Goal: Find specific page/section

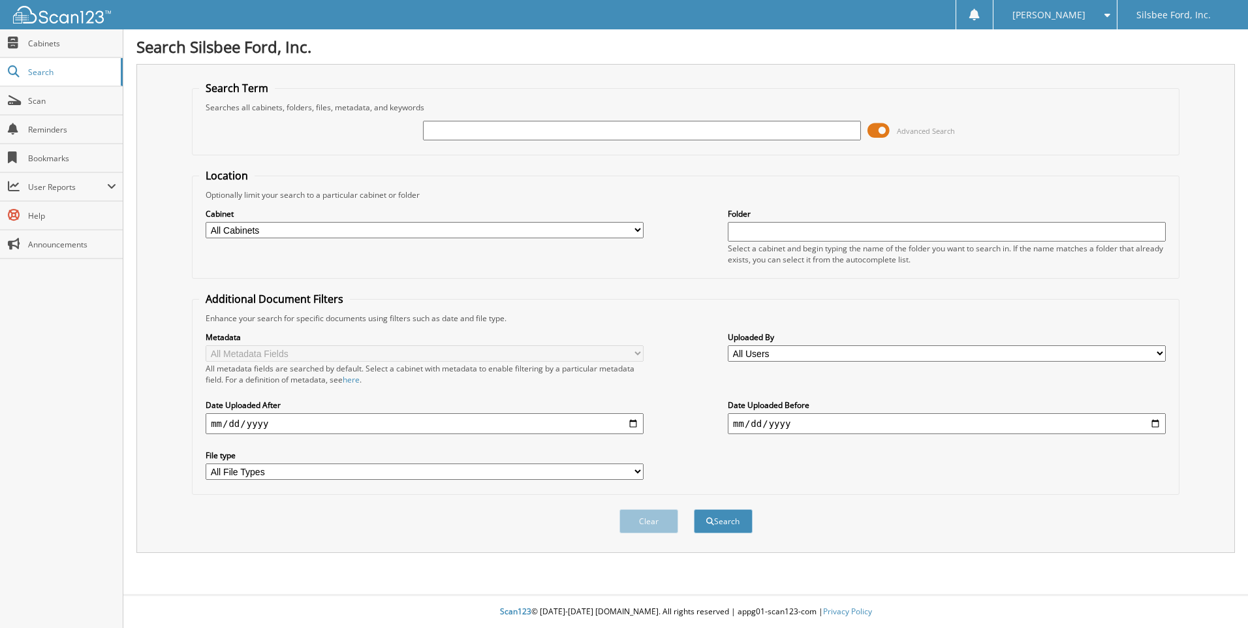
click at [473, 132] on input "text" at bounding box center [642, 131] width 438 height 20
type input "LGA03948"
click at [694, 509] on button "Search" at bounding box center [723, 521] width 59 height 24
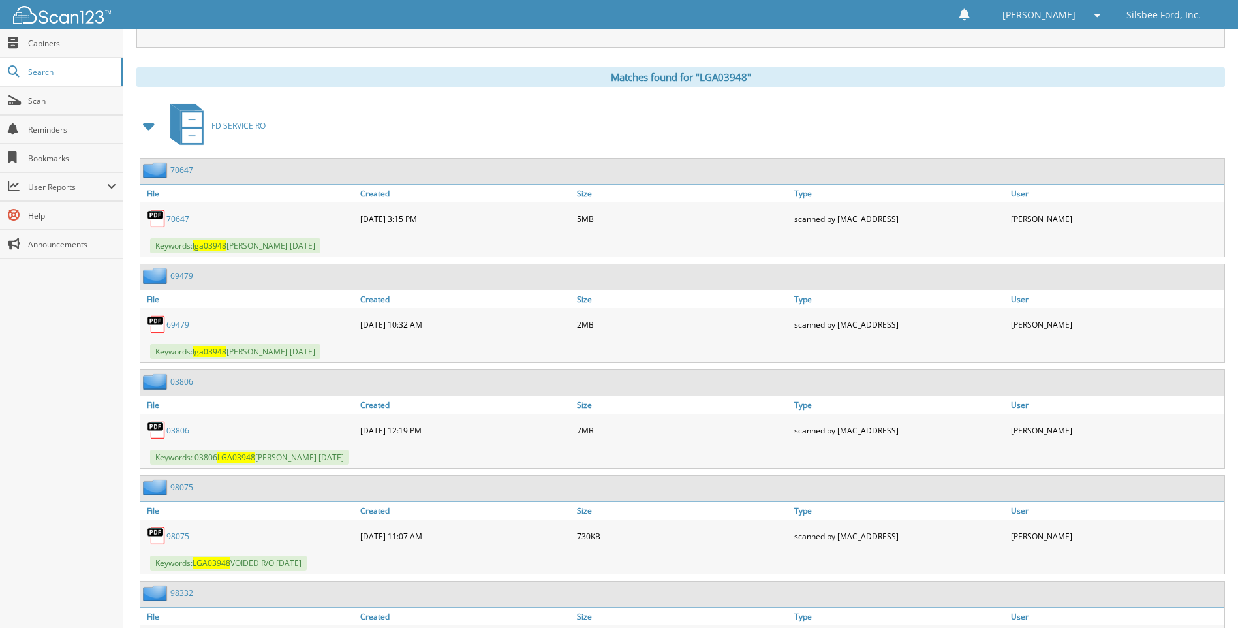
scroll to position [522, 0]
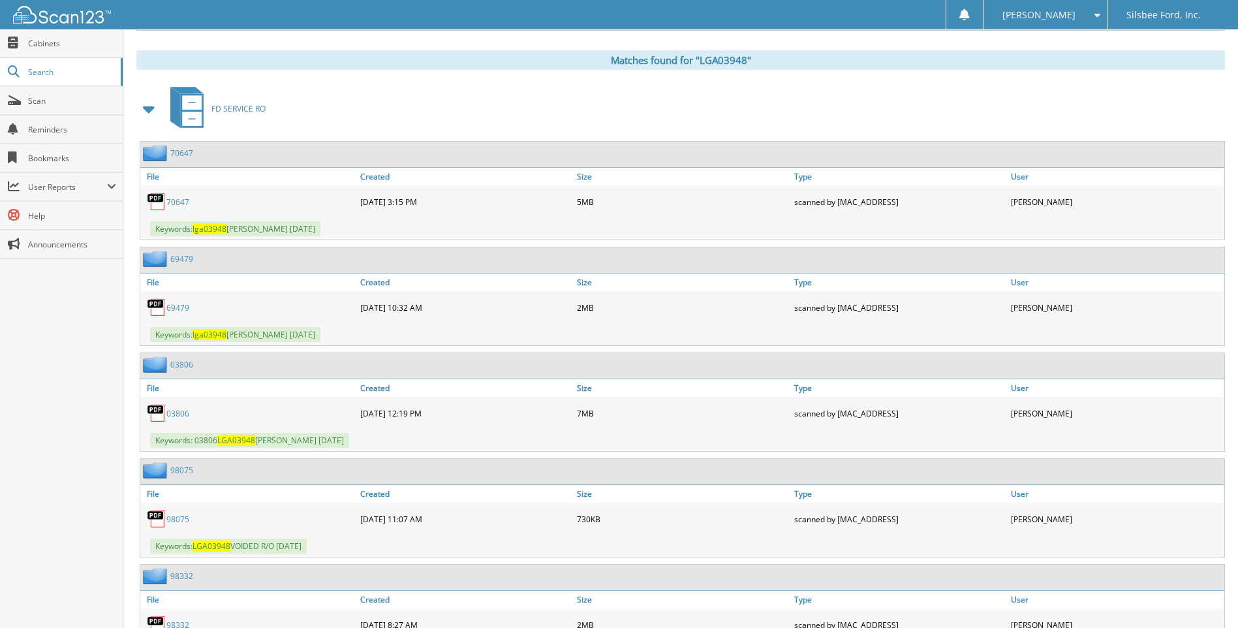
click at [179, 415] on link "03806" at bounding box center [177, 413] width 23 height 11
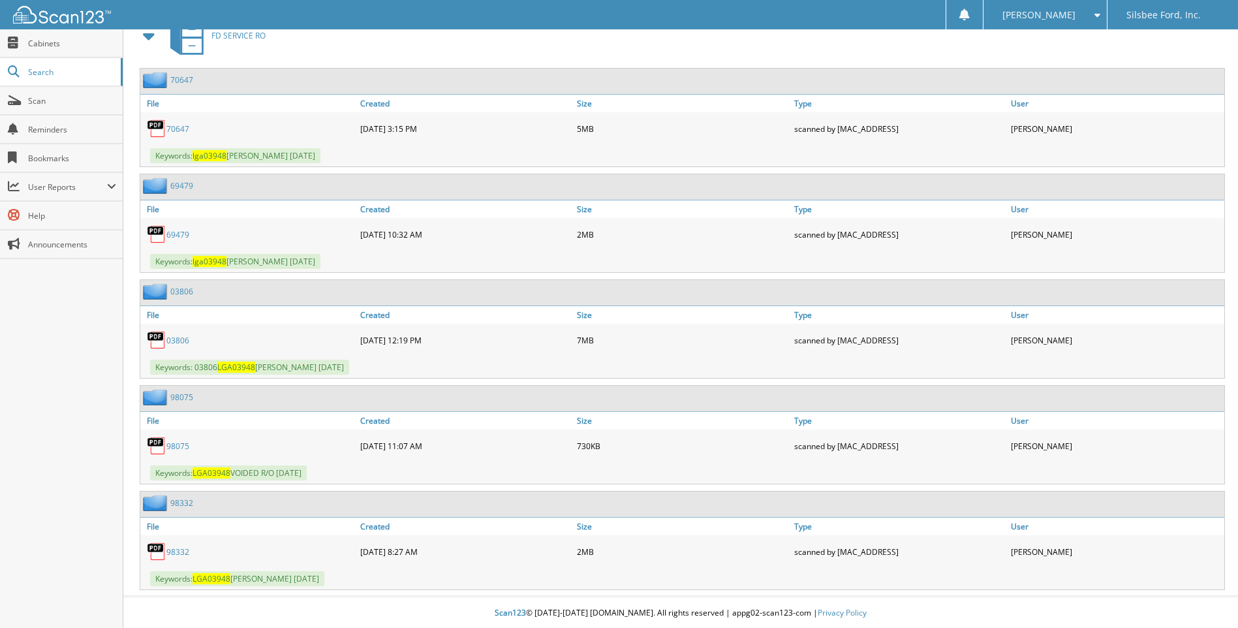
scroll to position [597, 0]
click at [180, 552] on link "98332" at bounding box center [177, 550] width 23 height 11
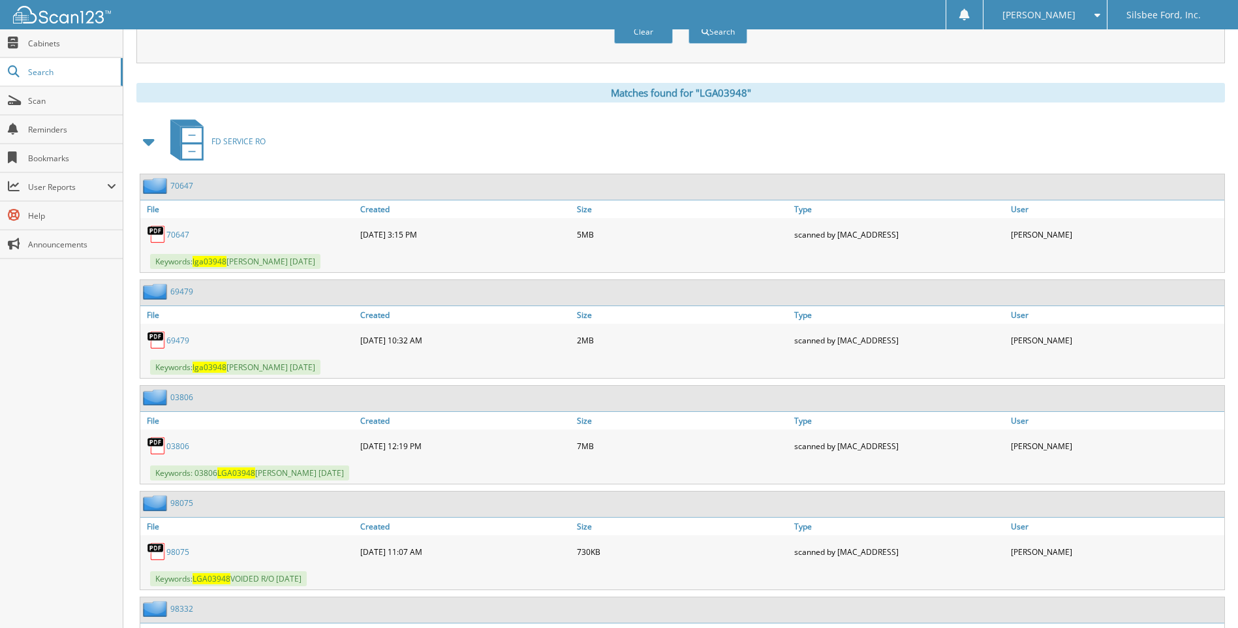
scroll to position [467, 0]
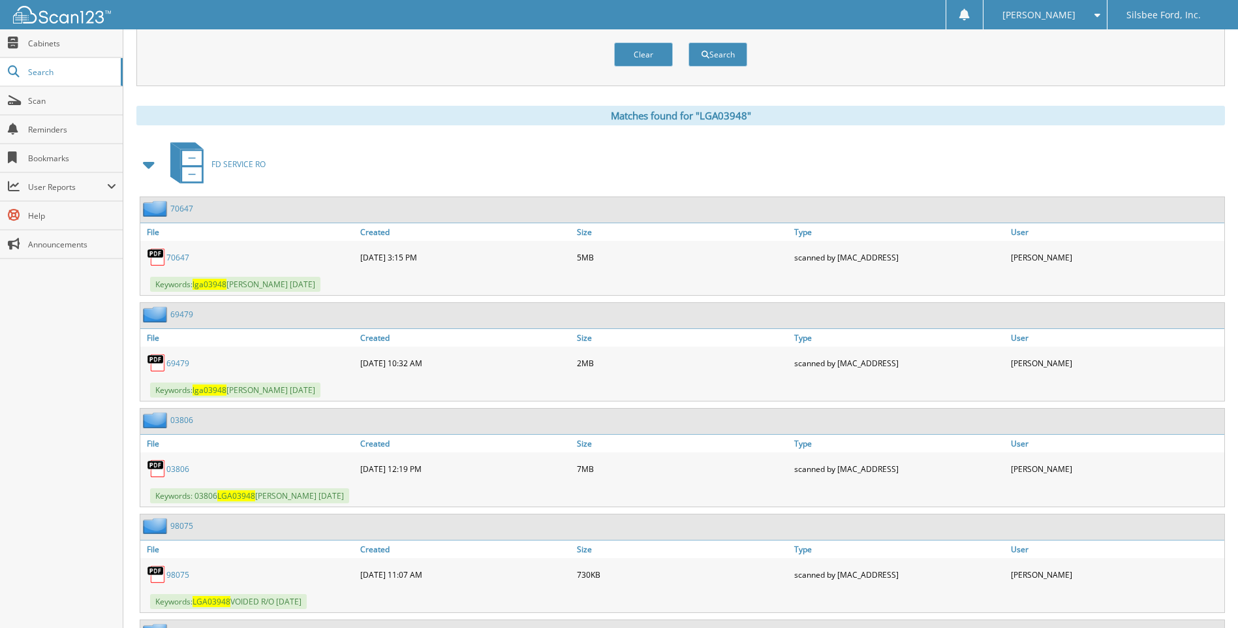
click at [173, 258] on link "70647" at bounding box center [177, 257] width 23 height 11
